Goal: Information Seeking & Learning: Learn about a topic

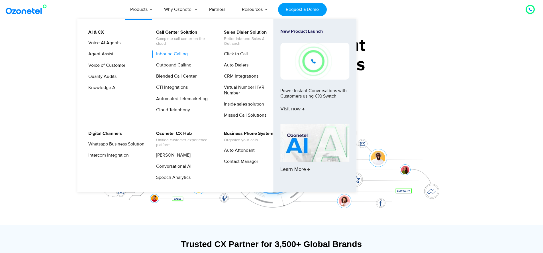
click at [173, 54] on link "Inbound Calling" at bounding box center [171, 53] width 36 height 7
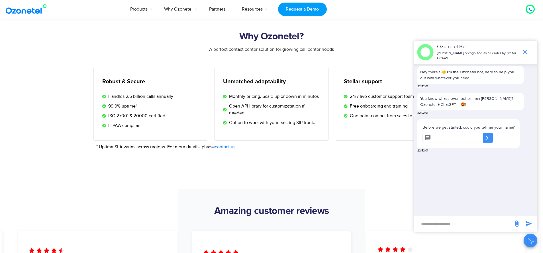
scroll to position [901, 0]
click at [450, 136] on input "text" at bounding box center [459, 138] width 50 height 10
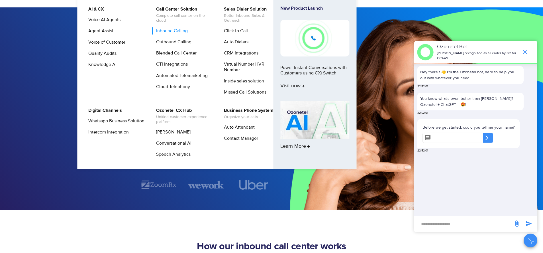
scroll to position [24, 0]
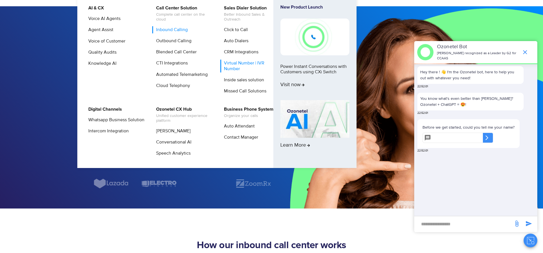
click at [232, 68] on link "Virtual Number | IVR Number" at bounding box center [250, 66] width 61 height 13
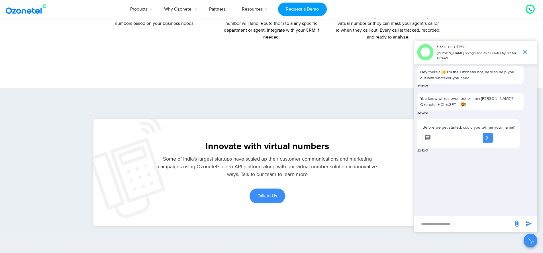
scroll to position [1328, 0]
